Goal: Information Seeking & Learning: Learn about a topic

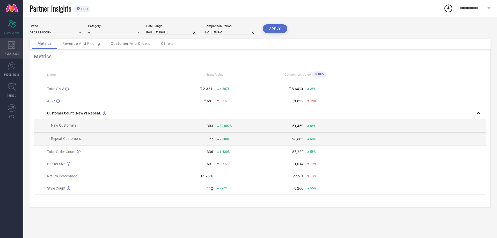
click at [7, 49] on div "WORKSPACE" at bounding box center [11, 48] width 23 height 21
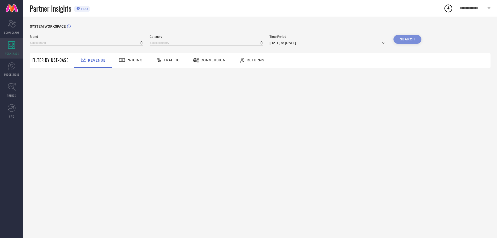
type input "BEBE UNICORN"
type input "All"
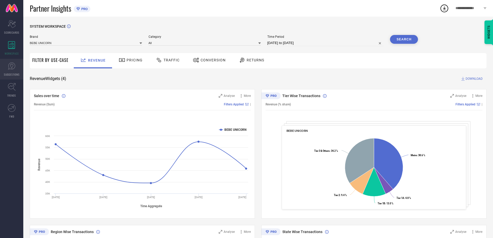
click at [11, 69] on icon at bounding box center [12, 66] width 8 height 8
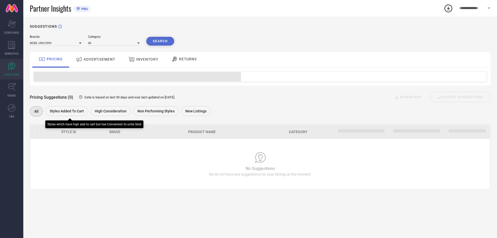
click at [55, 111] on span "Styles Added To Cart" at bounding box center [67, 111] width 34 height 4
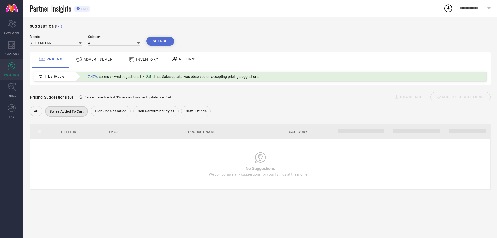
click at [101, 59] on span "ADVERTISEMENT" at bounding box center [100, 59] width 32 height 4
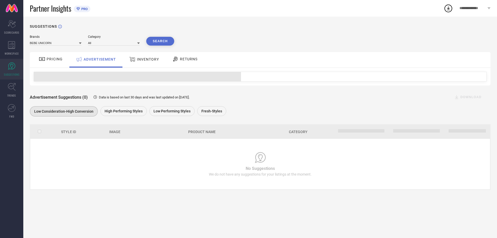
click at [125, 126] on th "Image" at bounding box center [118, 131] width 46 height 13
click at [125, 110] on span "High Performing Styles" at bounding box center [124, 111] width 38 height 4
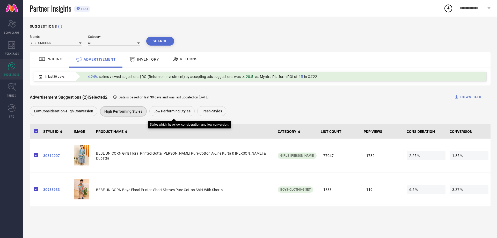
click at [167, 112] on span "Low Performing Styles" at bounding box center [171, 111] width 37 height 4
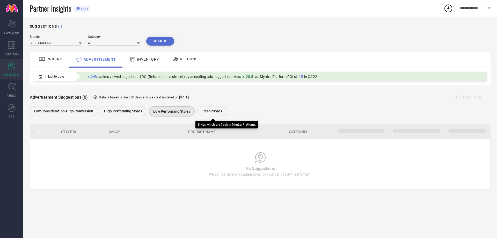
click at [209, 111] on span "Fresh-Styles" at bounding box center [211, 111] width 21 height 4
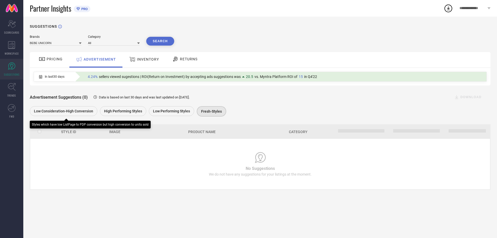
click at [72, 106] on div "Advertisement Suggestions (0) Data is based on last 30 days and was last update…" at bounding box center [260, 101] width 460 height 32
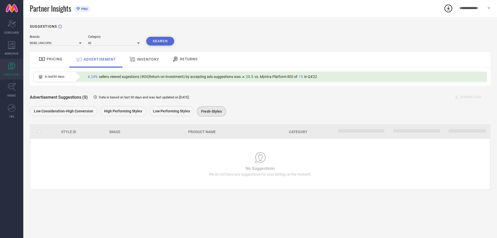
click at [55, 59] on span "PRICING" at bounding box center [55, 59] width 16 height 4
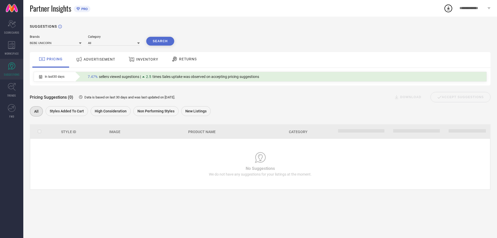
click at [148, 60] on span "INVENTORY" at bounding box center [147, 59] width 22 height 4
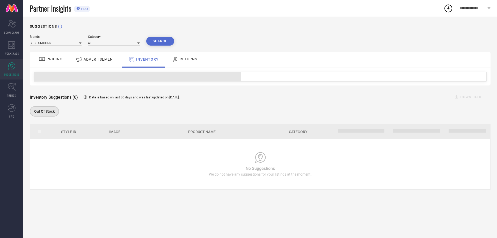
click at [181, 60] on span "RETURNS" at bounding box center [189, 59] width 18 height 4
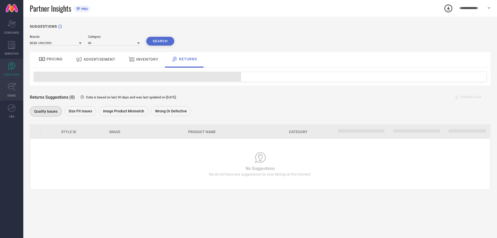
drag, startPoint x: 5, startPoint y: 83, endPoint x: 8, endPoint y: 85, distance: 3.6
click at [5, 83] on link "TRENDS" at bounding box center [11, 90] width 23 height 21
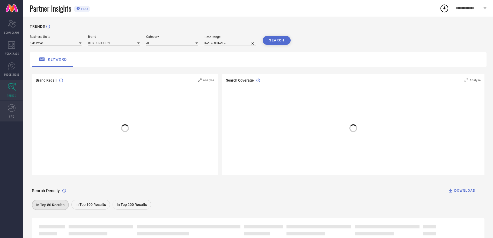
click at [9, 109] on icon at bounding box center [12, 108] width 8 height 8
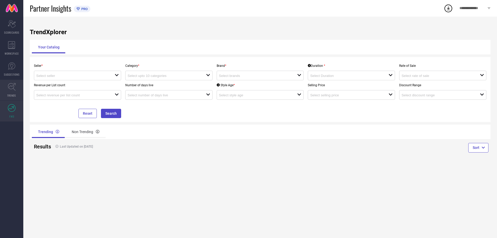
click at [11, 88] on icon at bounding box center [12, 87] width 8 height 8
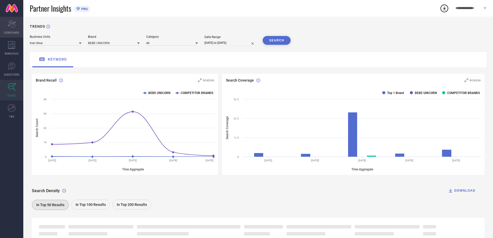
click at [10, 24] on icon "Scorecard" at bounding box center [12, 24] width 8 height 8
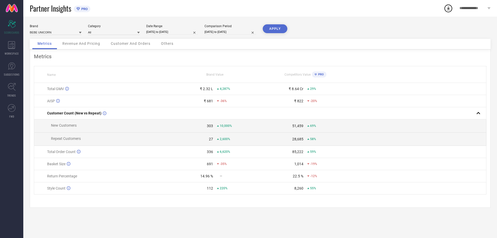
click at [77, 48] on div "Revenue And Pricing" at bounding box center [81, 44] width 48 height 10
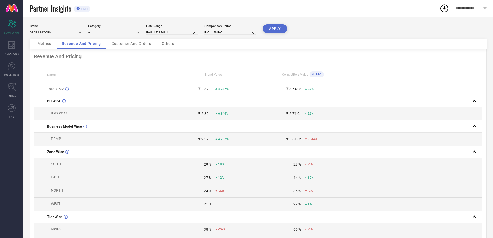
click at [128, 46] on div "Customer And Orders" at bounding box center [131, 44] width 50 height 10
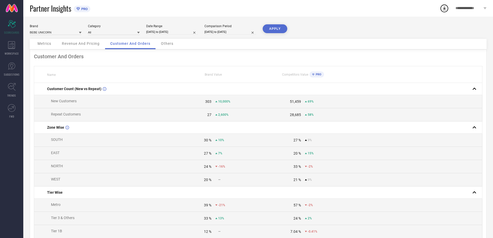
click at [316, 76] on span "PRO" at bounding box center [317, 74] width 7 height 3
click at [165, 47] on div "Others" at bounding box center [167, 44] width 23 height 10
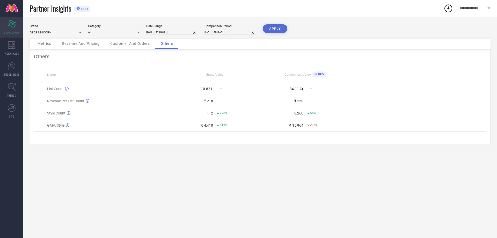
click at [13, 26] on icon "Scorecard" at bounding box center [12, 24] width 8 height 8
